Goal: Contribute content: Add original content to the website for others to see

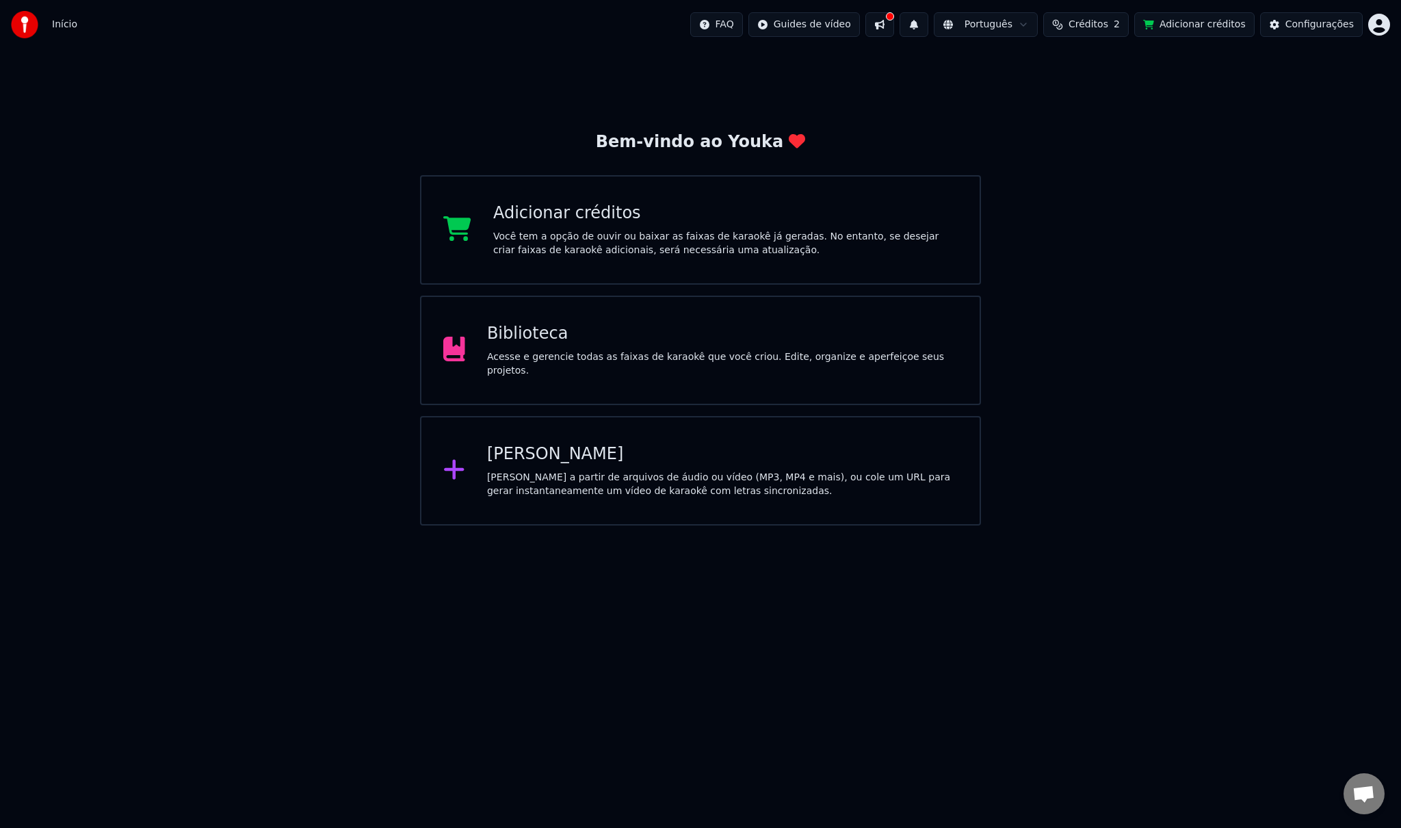
click at [573, 345] on div "Biblioteca" at bounding box center [722, 334] width 471 height 22
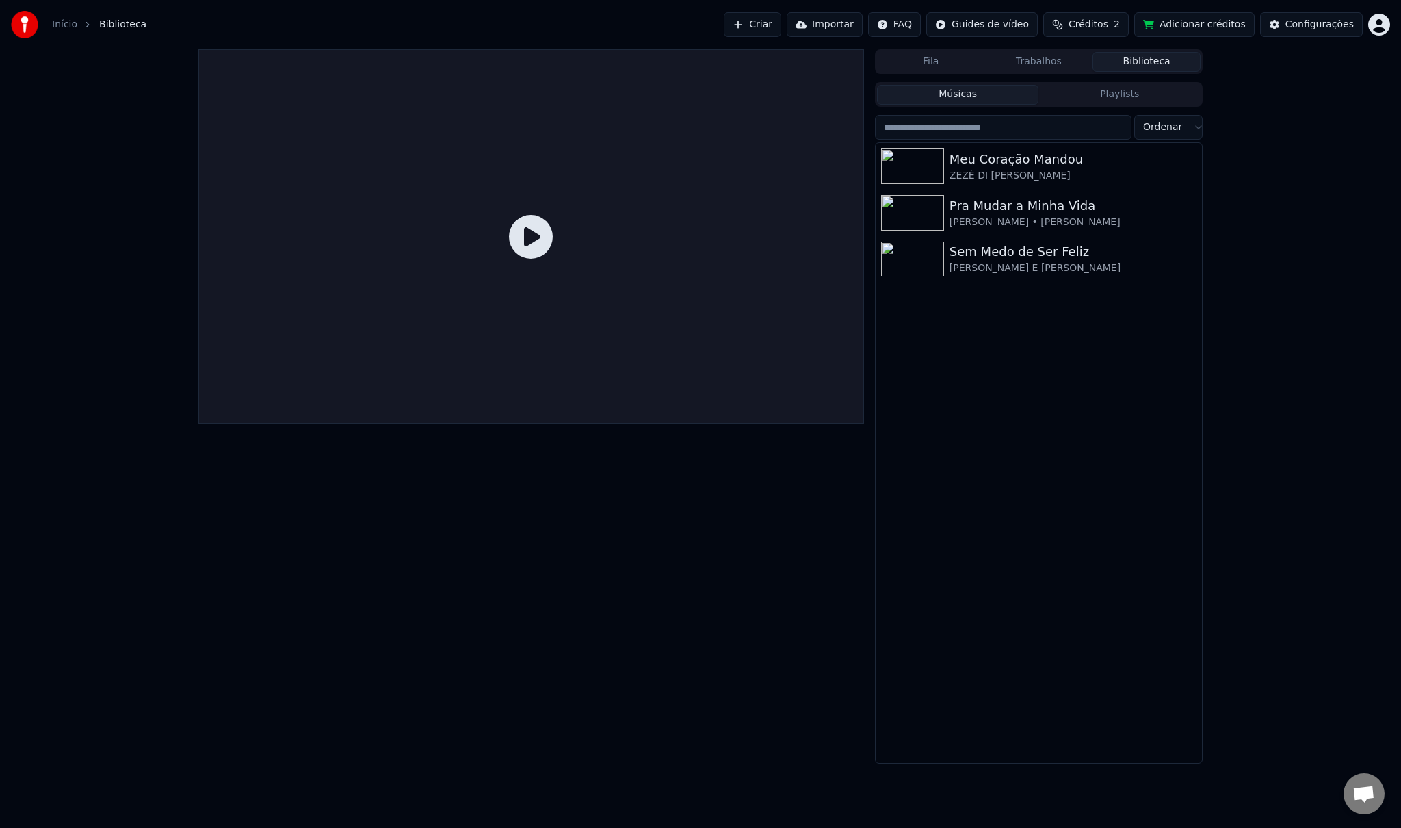
click at [856, 24] on button "Importar" at bounding box center [825, 24] width 76 height 25
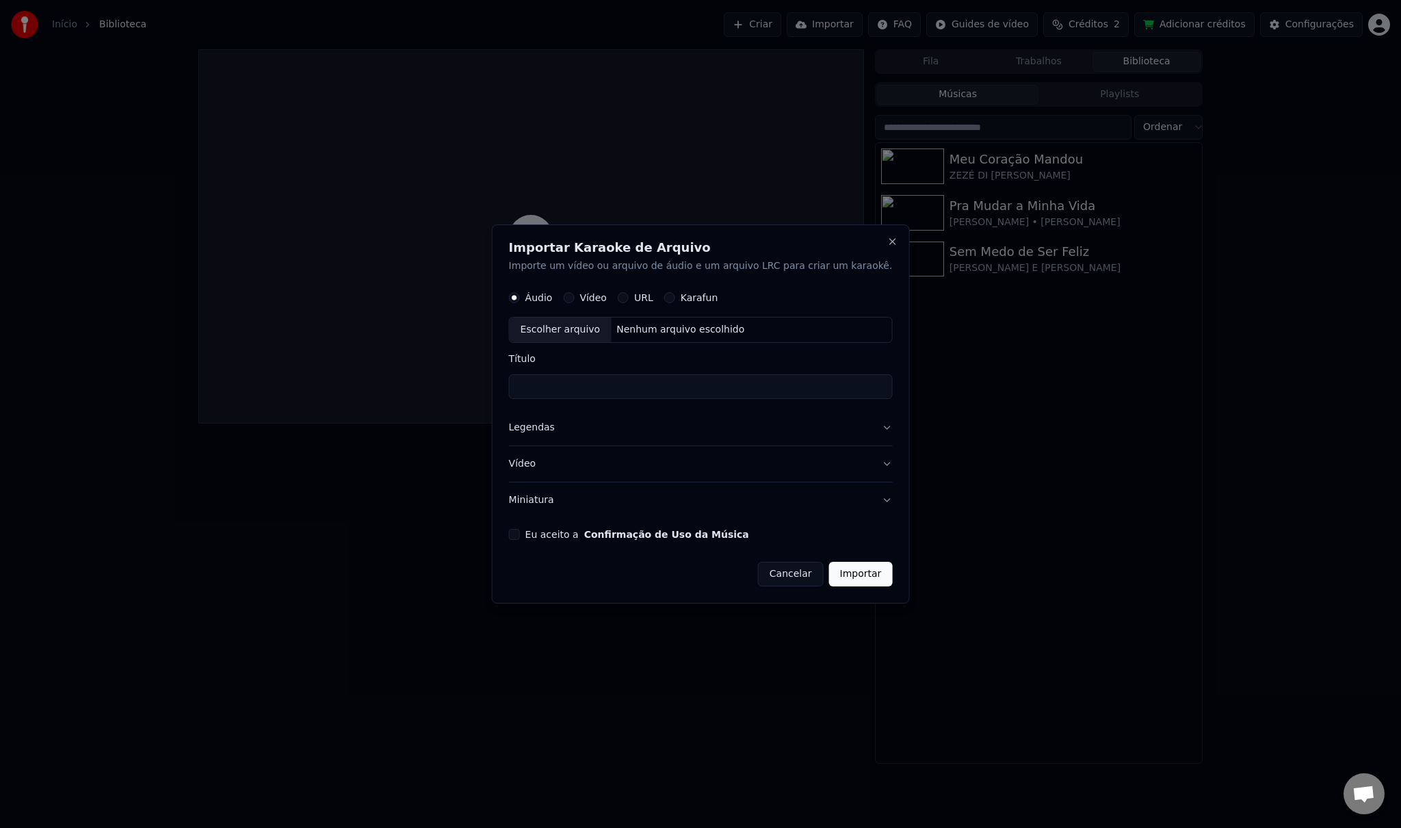
click at [574, 299] on button "Vídeo" at bounding box center [568, 297] width 11 height 11
drag, startPoint x: 747, startPoint y: 238, endPoint x: 547, endPoint y: 239, distance: 199.8
click at [409, 148] on body "Início Biblioteca Criar Importar FAQ Guides de vídeo Créditos 2 Adicionar crédi…" at bounding box center [700, 414] width 1401 height 828
click at [677, 252] on h2 "Importar Karaoke de Arquivo" at bounding box center [701, 248] width 384 height 12
click at [785, 328] on div "Escolher arquivo Nenhum arquivo escolhido" at bounding box center [701, 330] width 384 height 26
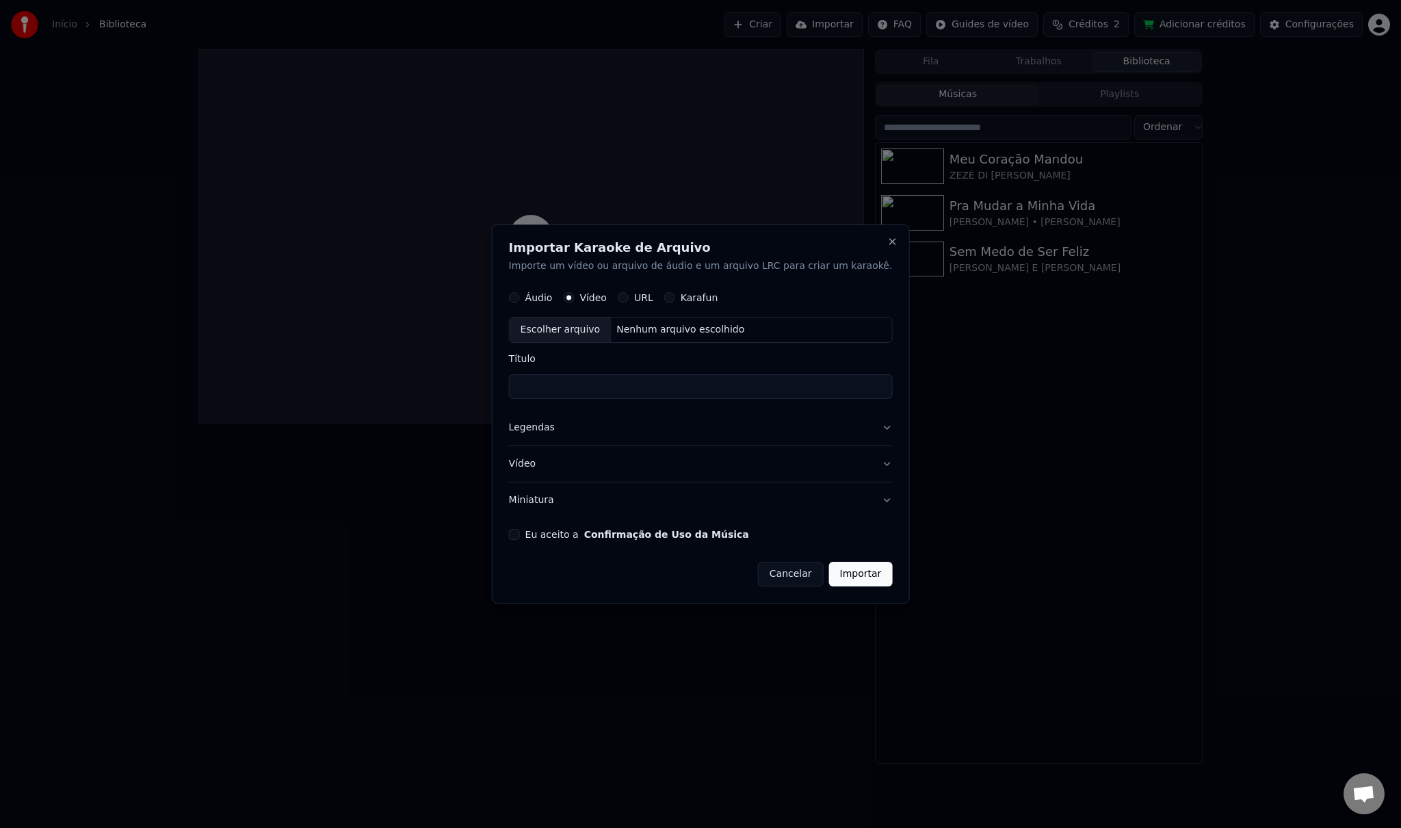
type input "**********"
drag, startPoint x: 709, startPoint y: 240, endPoint x: 531, endPoint y: 207, distance: 181.0
click at [528, 203] on body "**********" at bounding box center [700, 414] width 1401 height 828
click at [852, 575] on button "Importar" at bounding box center [861, 574] width 64 height 25
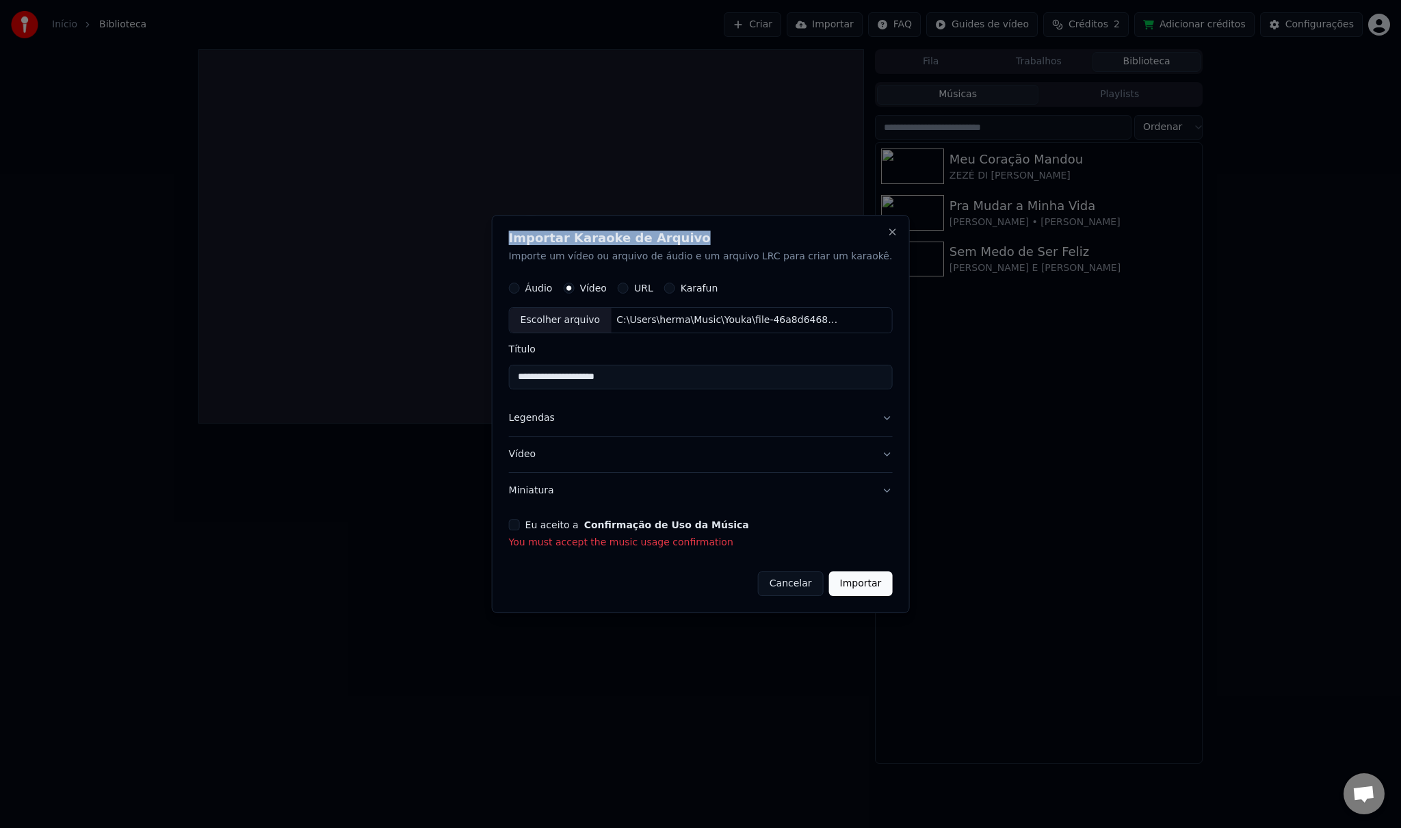
click at [520, 523] on button "Eu aceito a Confirmação de Uso da Música" at bounding box center [514, 524] width 11 height 11
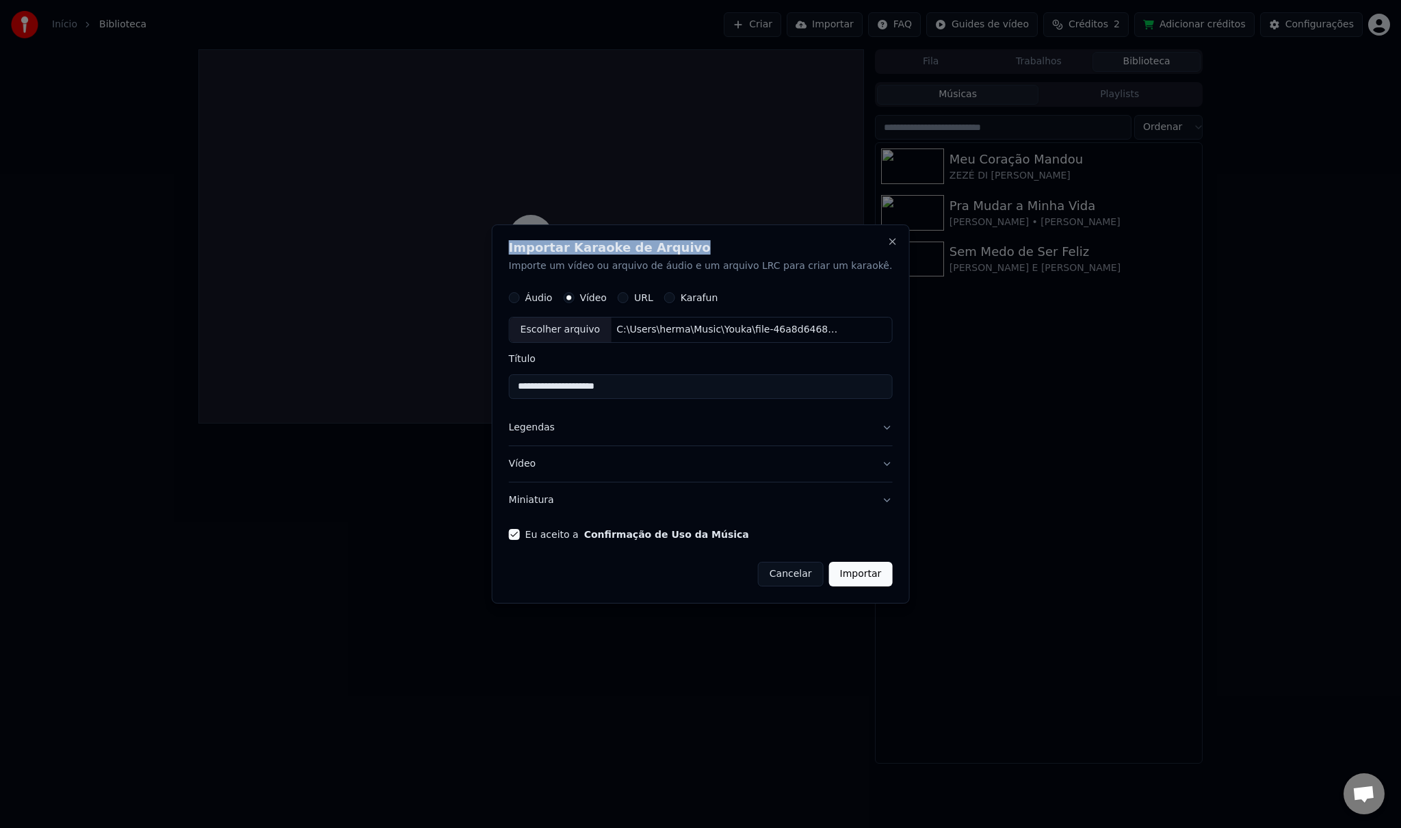
click at [829, 574] on button "Importar" at bounding box center [861, 574] width 64 height 25
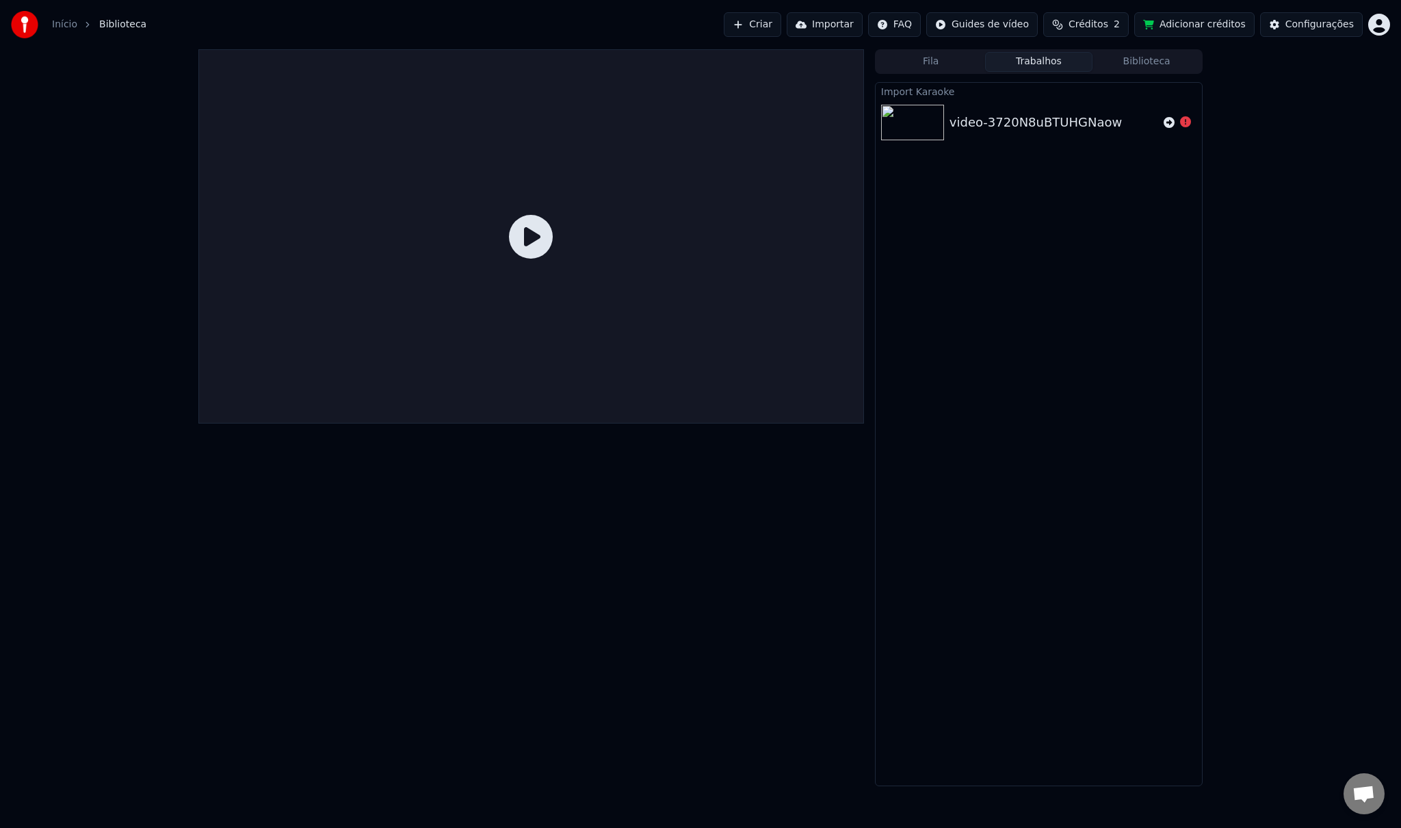
click at [1024, 120] on div "video-3720N8uBTUHGNaow" at bounding box center [1036, 122] width 172 height 19
click at [523, 239] on icon at bounding box center [531, 237] width 44 height 44
click at [1031, 109] on div "video-3720N8uBTUHGNaow" at bounding box center [1039, 122] width 326 height 47
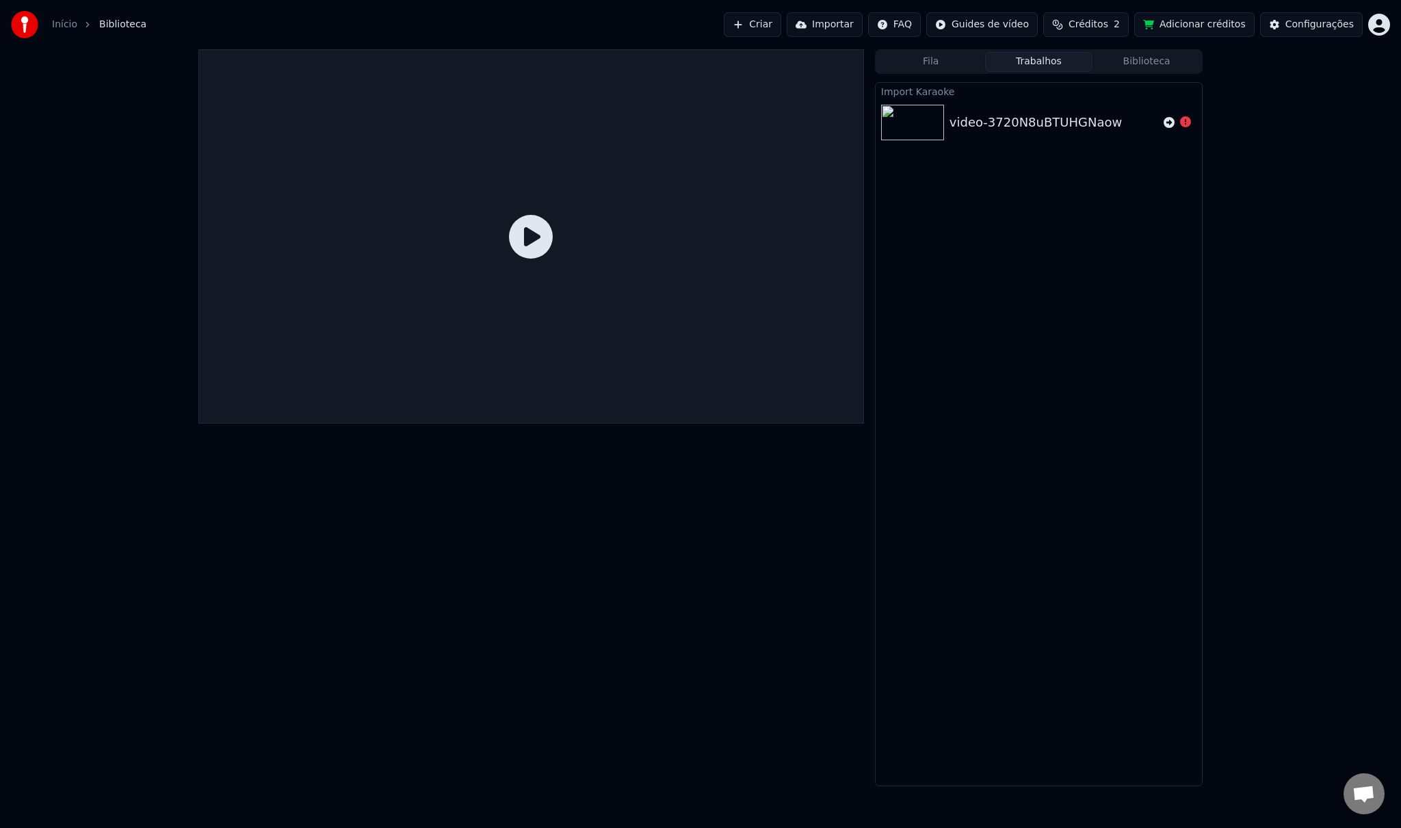
click at [925, 57] on button "Fila" at bounding box center [931, 62] width 108 height 20
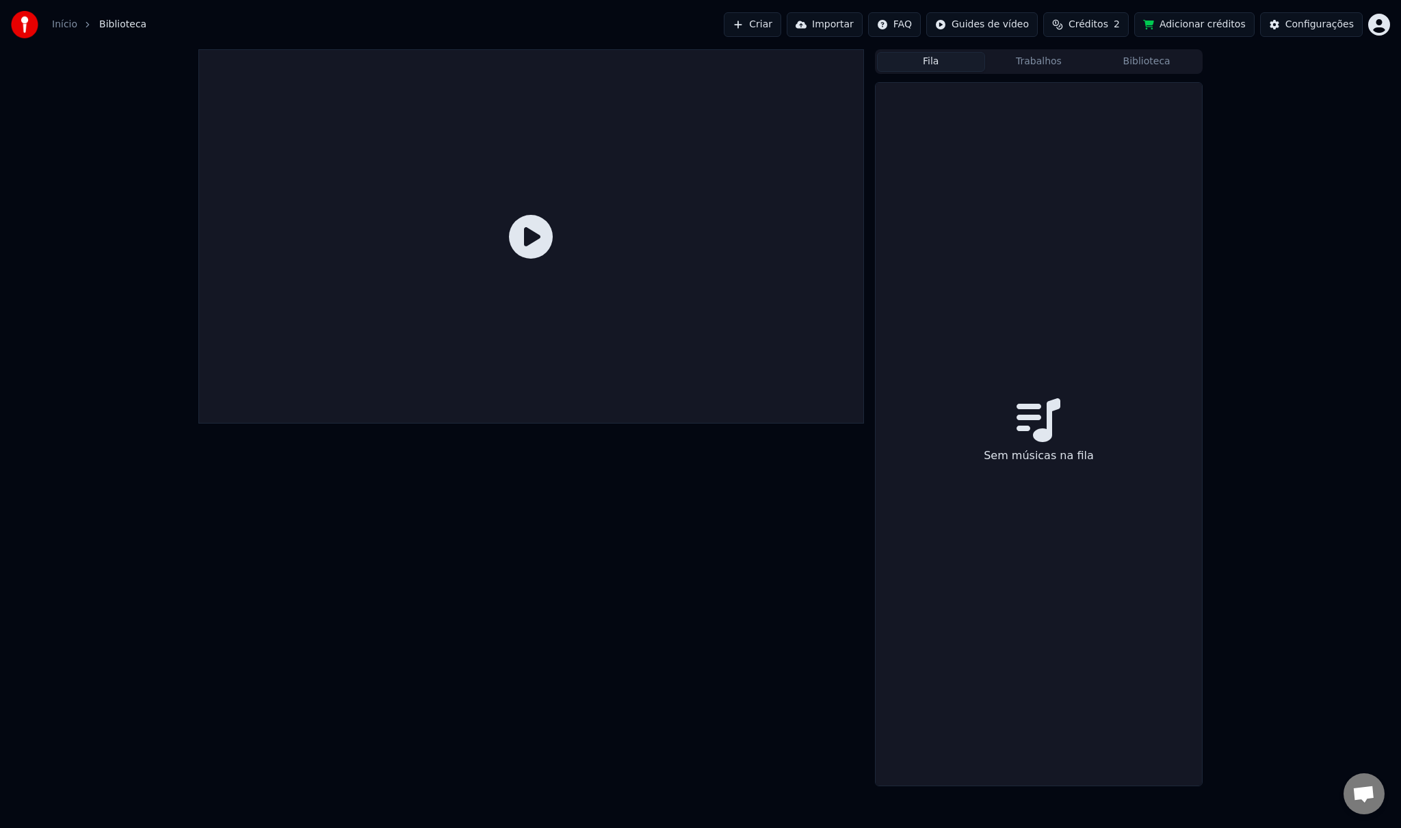
click at [1026, 58] on button "Trabalhos" at bounding box center [1039, 62] width 108 height 20
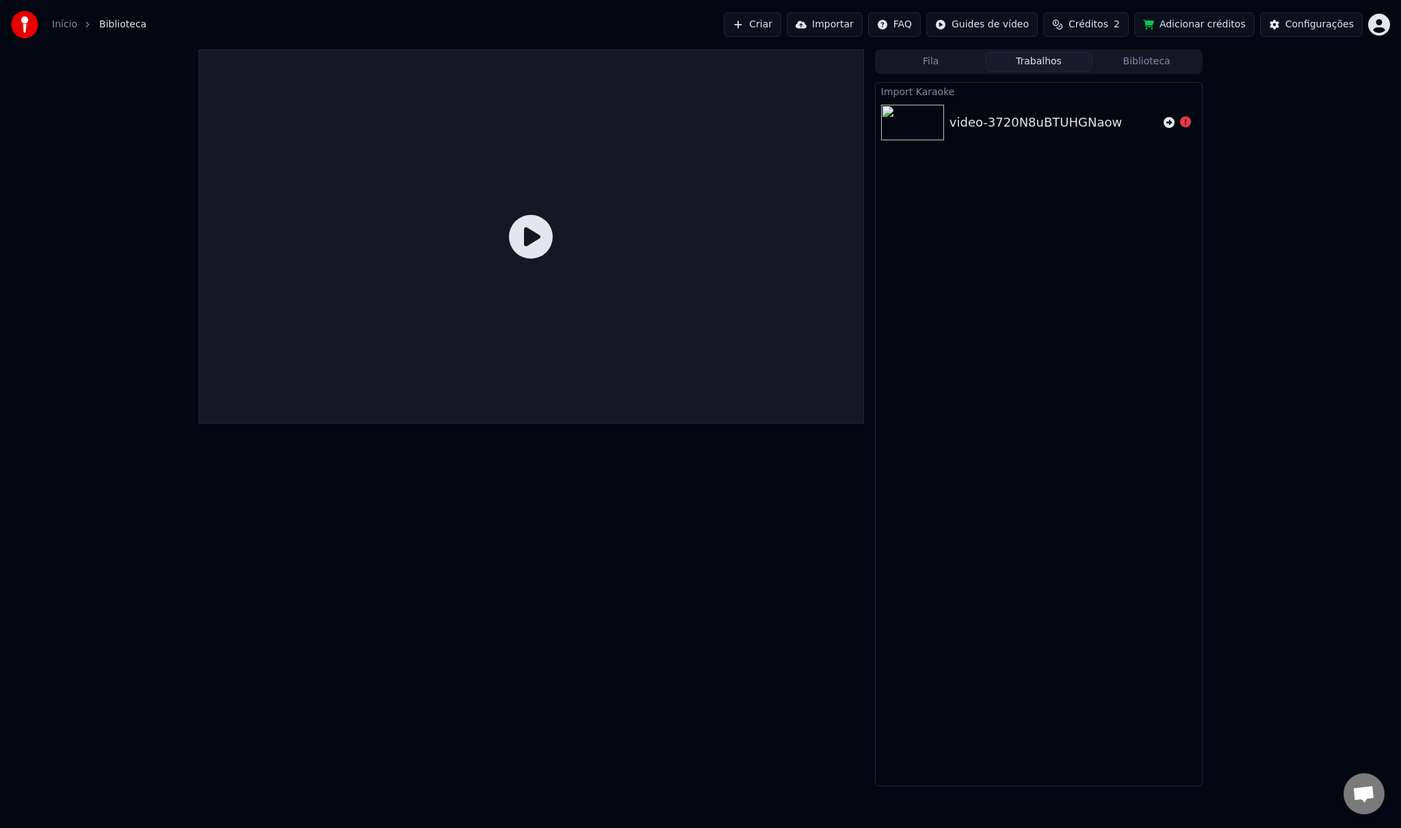
drag, startPoint x: 1052, startPoint y: 120, endPoint x: 1081, endPoint y: 115, distance: 29.9
click at [1052, 121] on div "video-3720N8uBTUHGNaow" at bounding box center [1036, 122] width 172 height 19
click at [1169, 121] on icon at bounding box center [1169, 122] width 11 height 11
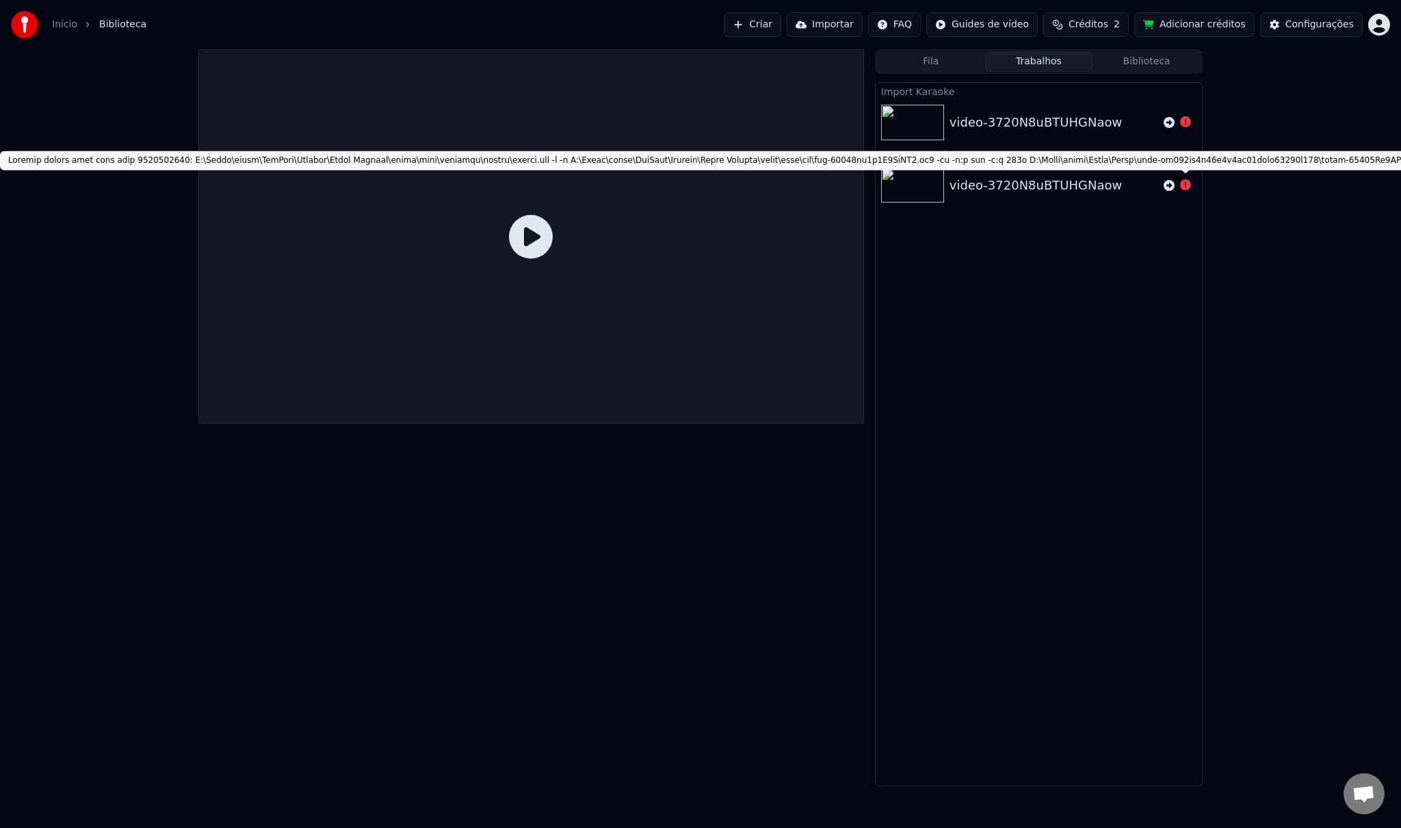
click at [1186, 184] on icon at bounding box center [1185, 184] width 11 height 11
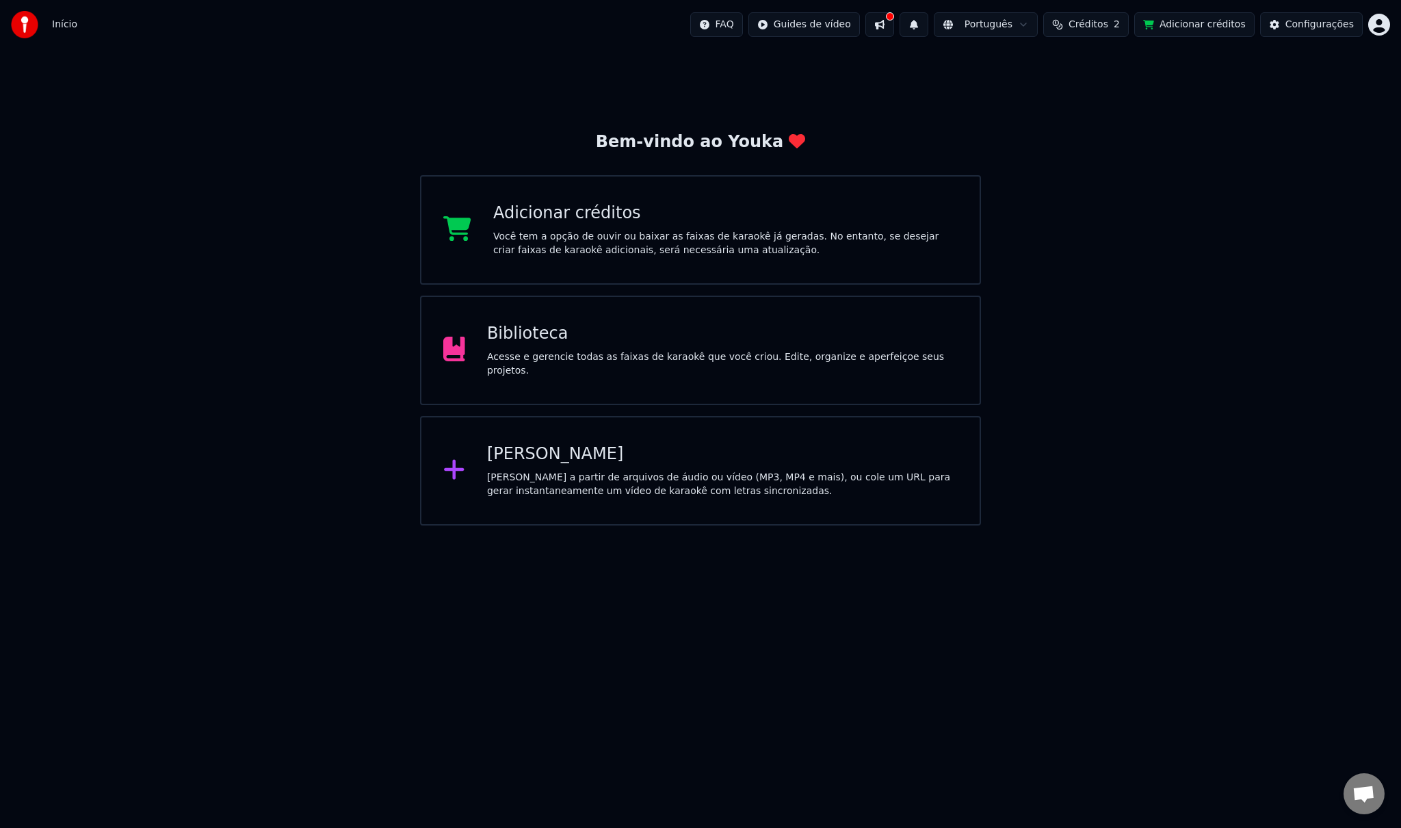
click at [584, 367] on div "Acesse e gerencie todas as faixas de karaokê que você criou. Edite, organize e …" at bounding box center [722, 363] width 471 height 27
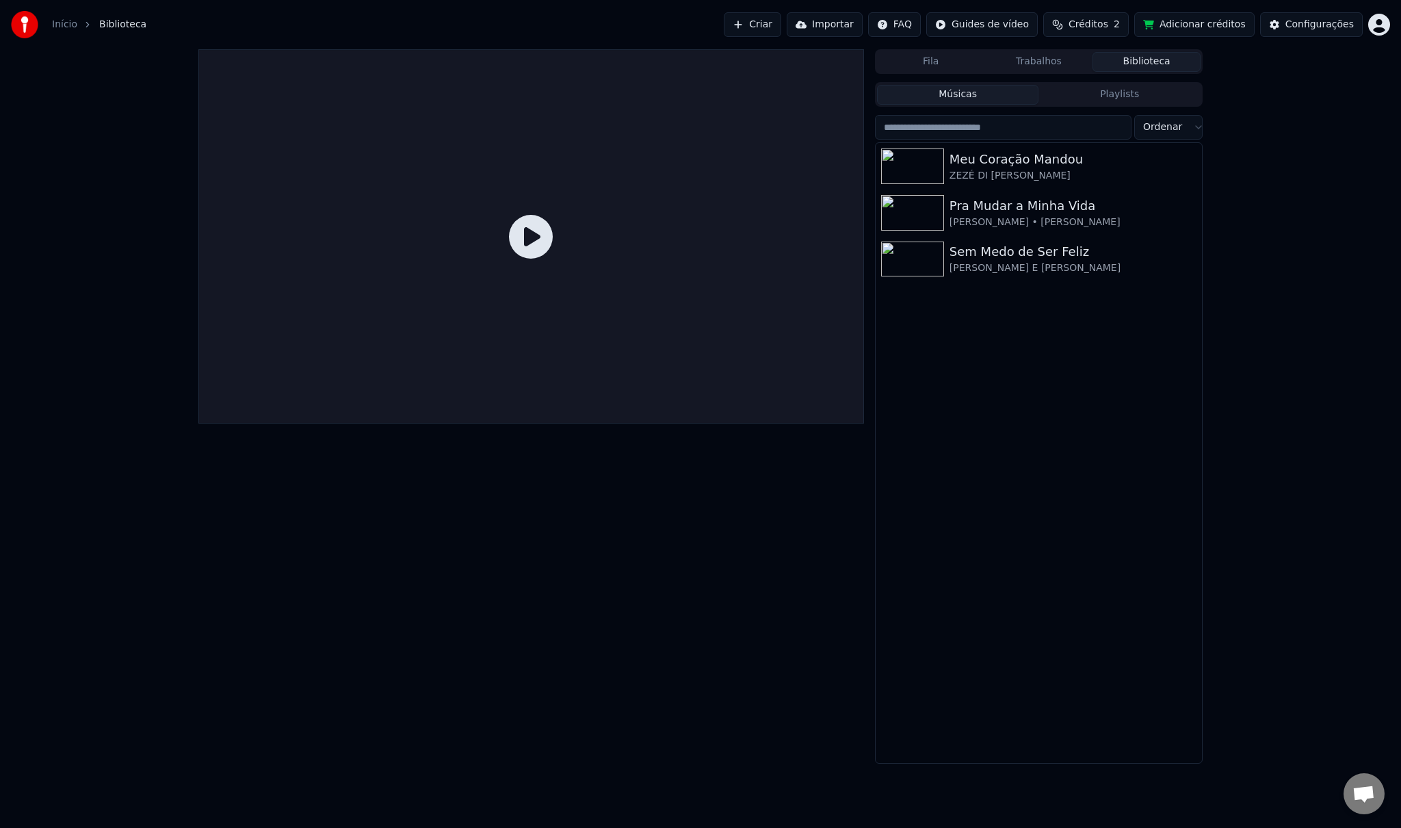
click at [851, 27] on button "Importar" at bounding box center [825, 24] width 76 height 25
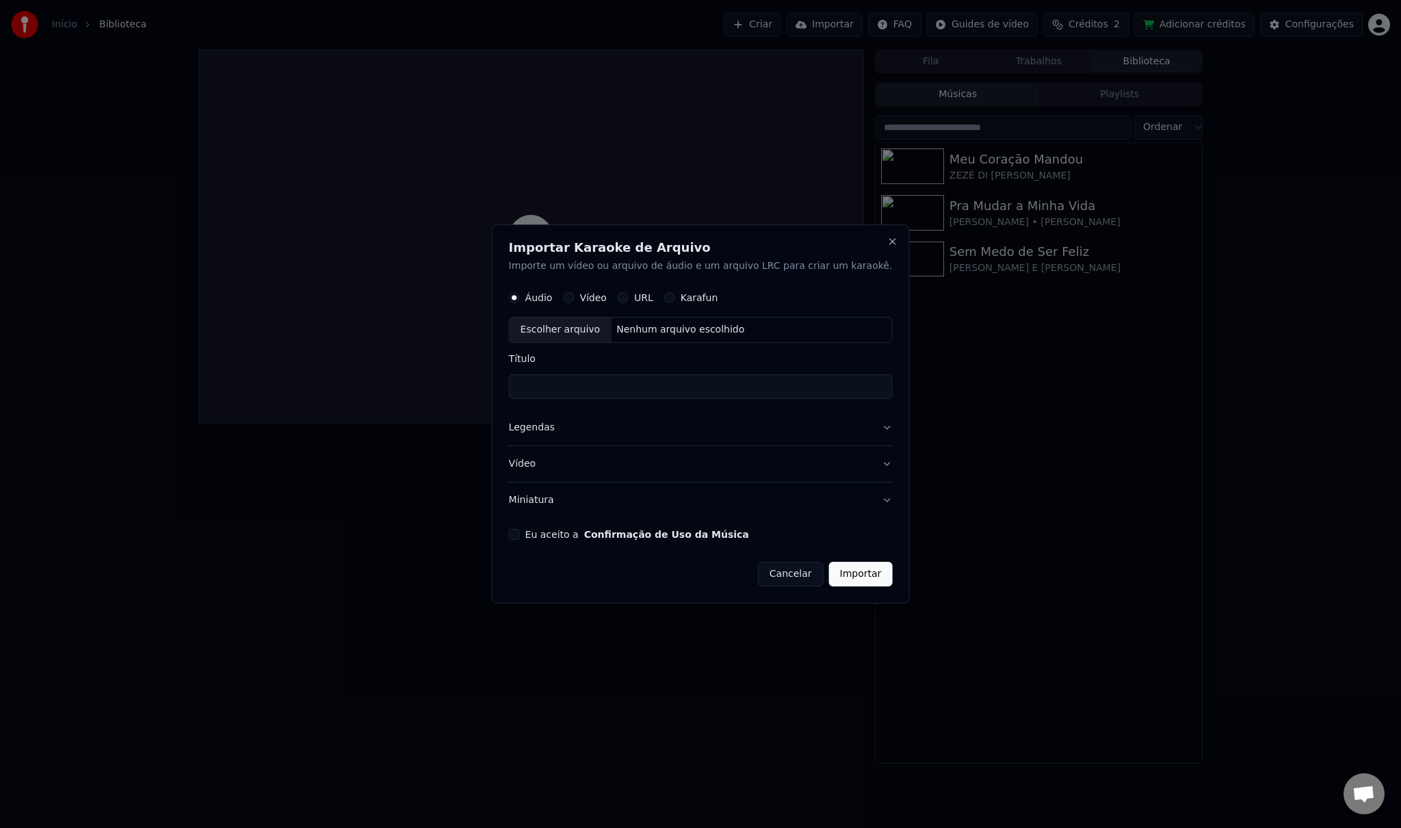
click at [627, 428] on button "Legendas" at bounding box center [701, 428] width 384 height 36
